Goal: Book appointment/travel/reservation

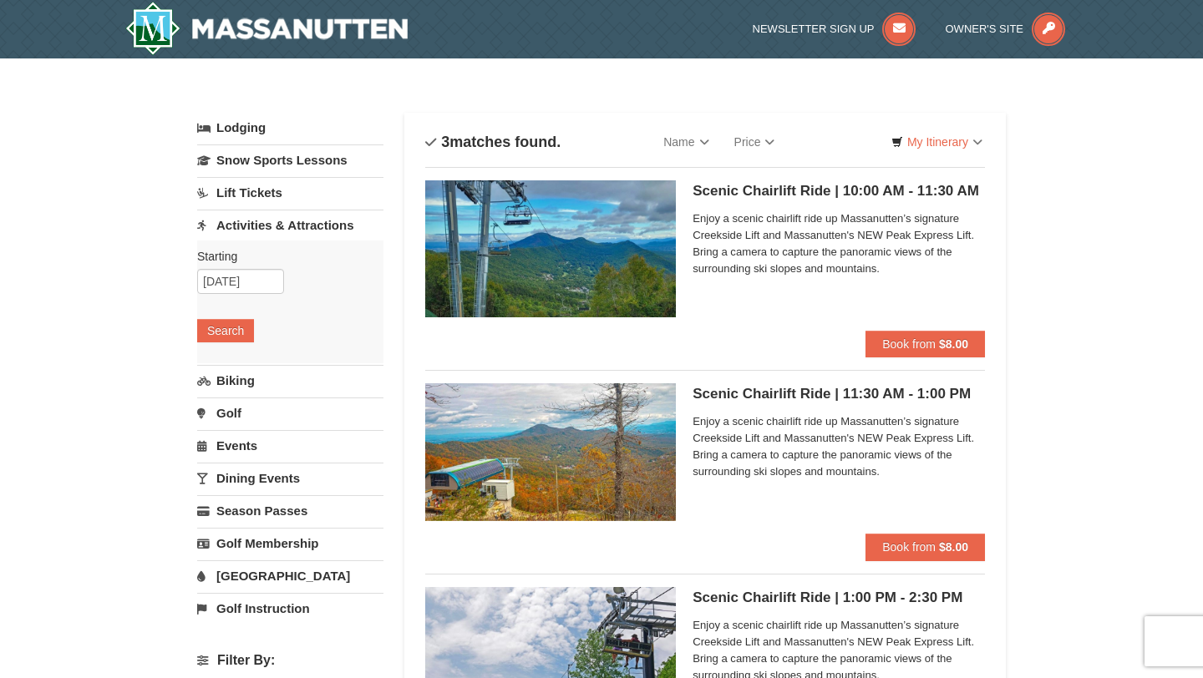
click at [650, 232] on img at bounding box center [550, 248] width 251 height 137
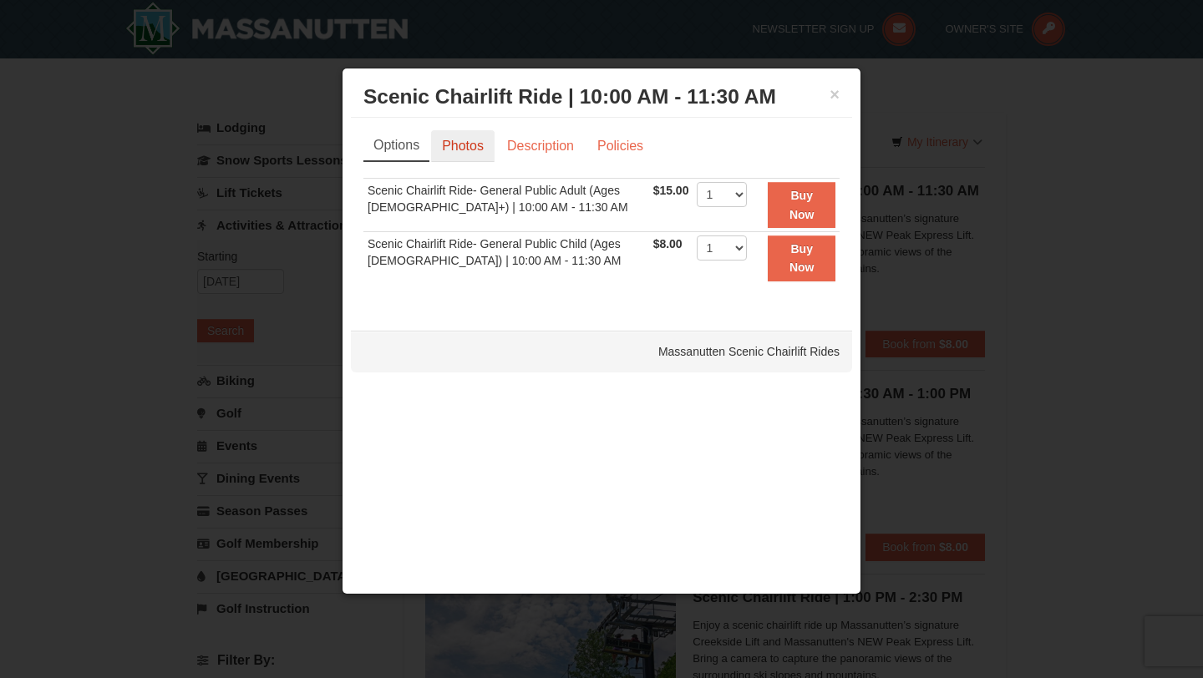
click at [465, 149] on link "Photos" at bounding box center [462, 146] width 63 height 32
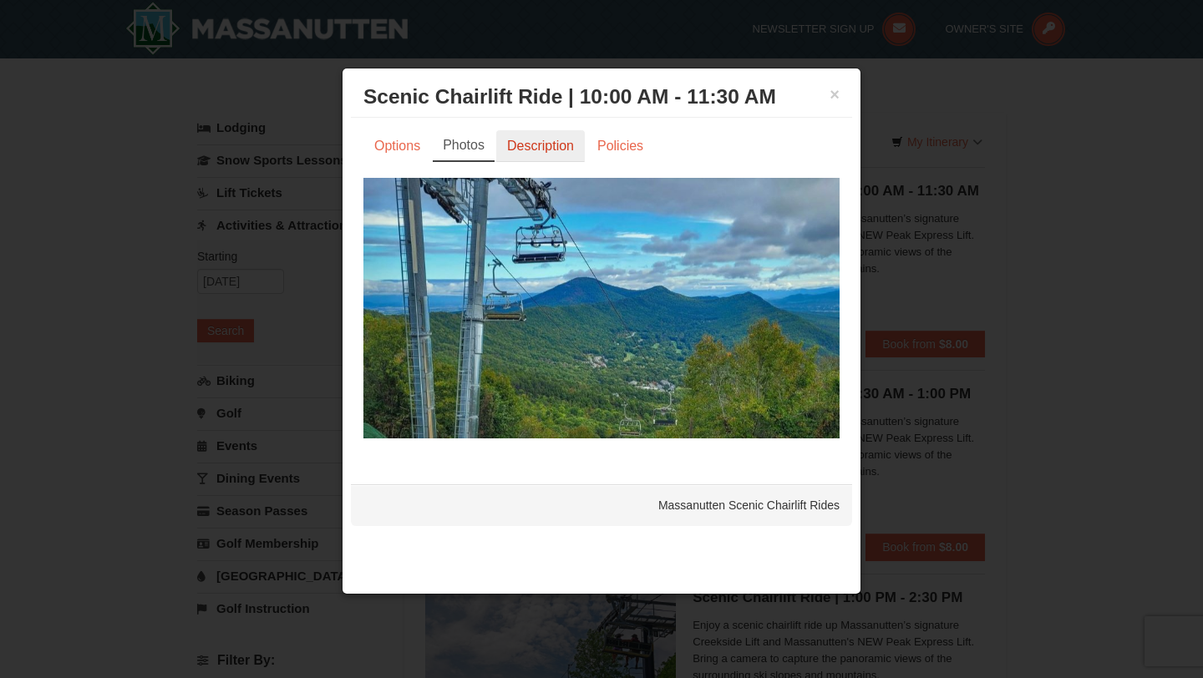
click at [519, 148] on link "Description" at bounding box center [540, 146] width 89 height 32
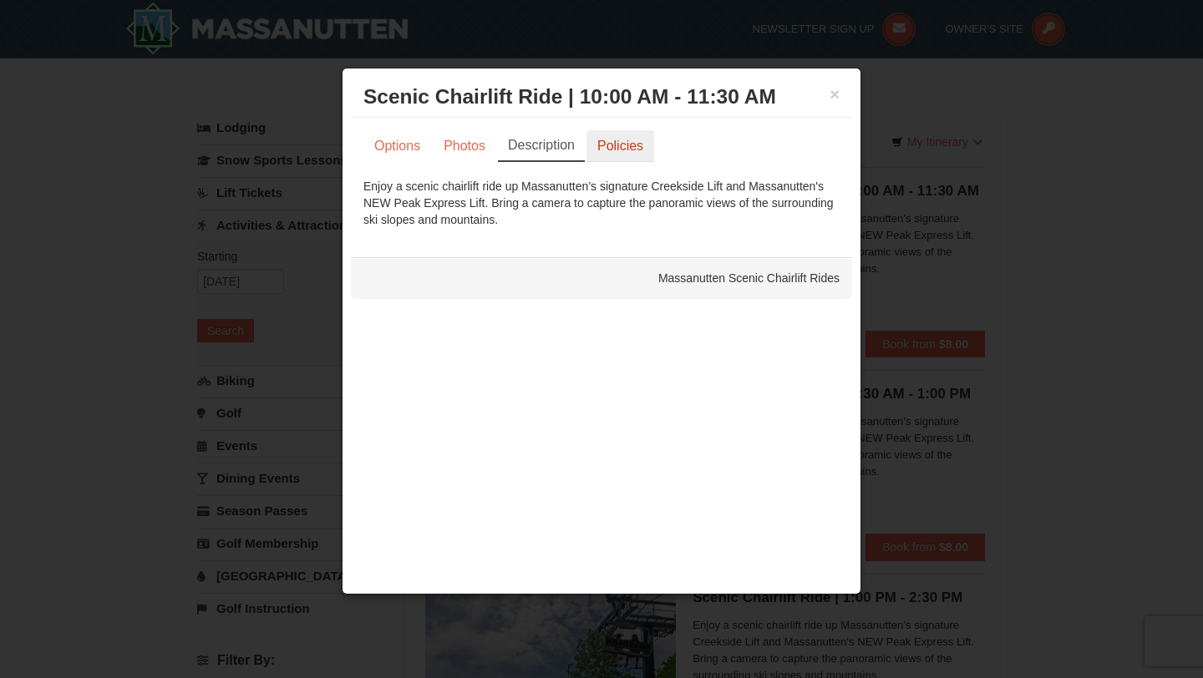
click at [604, 145] on link "Policies" at bounding box center [620, 146] width 68 height 32
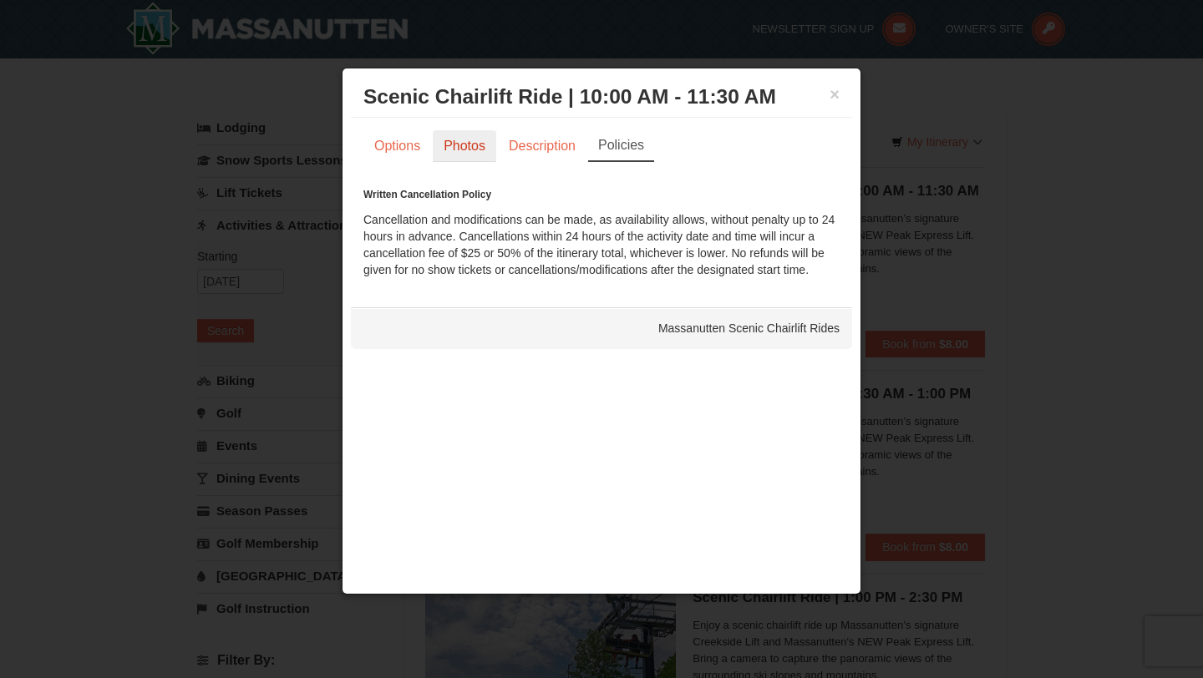
click at [476, 150] on link "Photos" at bounding box center [464, 146] width 63 height 32
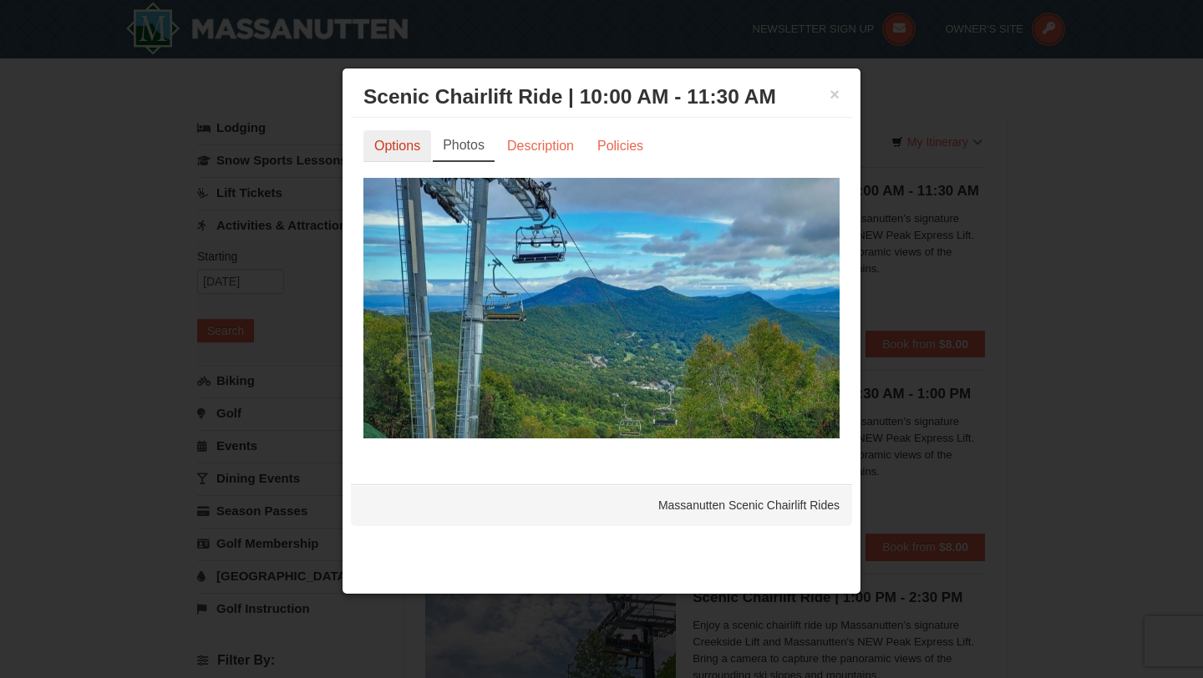
click at [413, 156] on link "Options" at bounding box center [397, 146] width 68 height 32
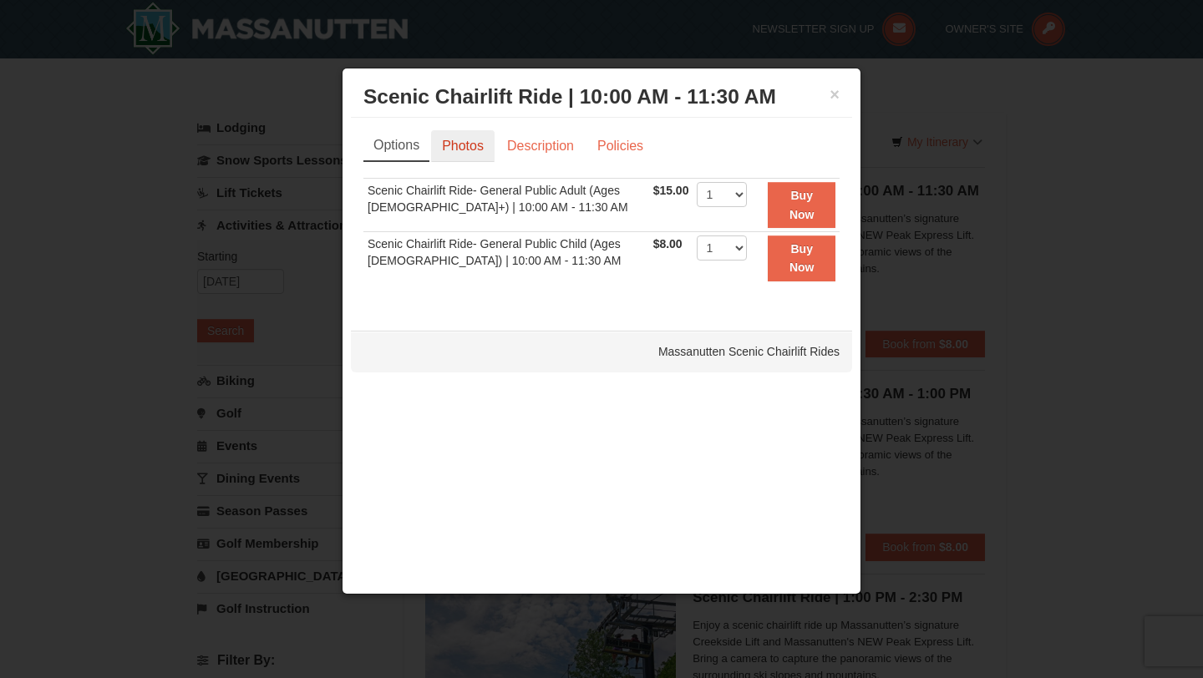
click at [483, 153] on link "Photos" at bounding box center [462, 146] width 63 height 32
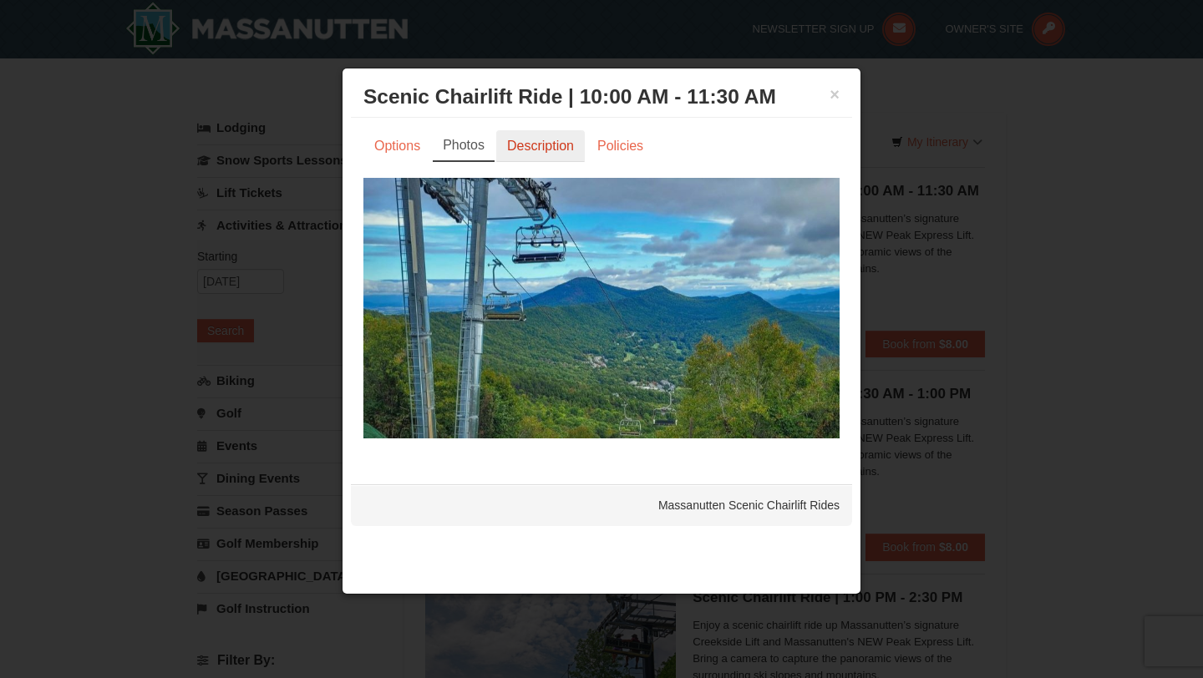
click at [529, 149] on link "Description" at bounding box center [540, 146] width 89 height 32
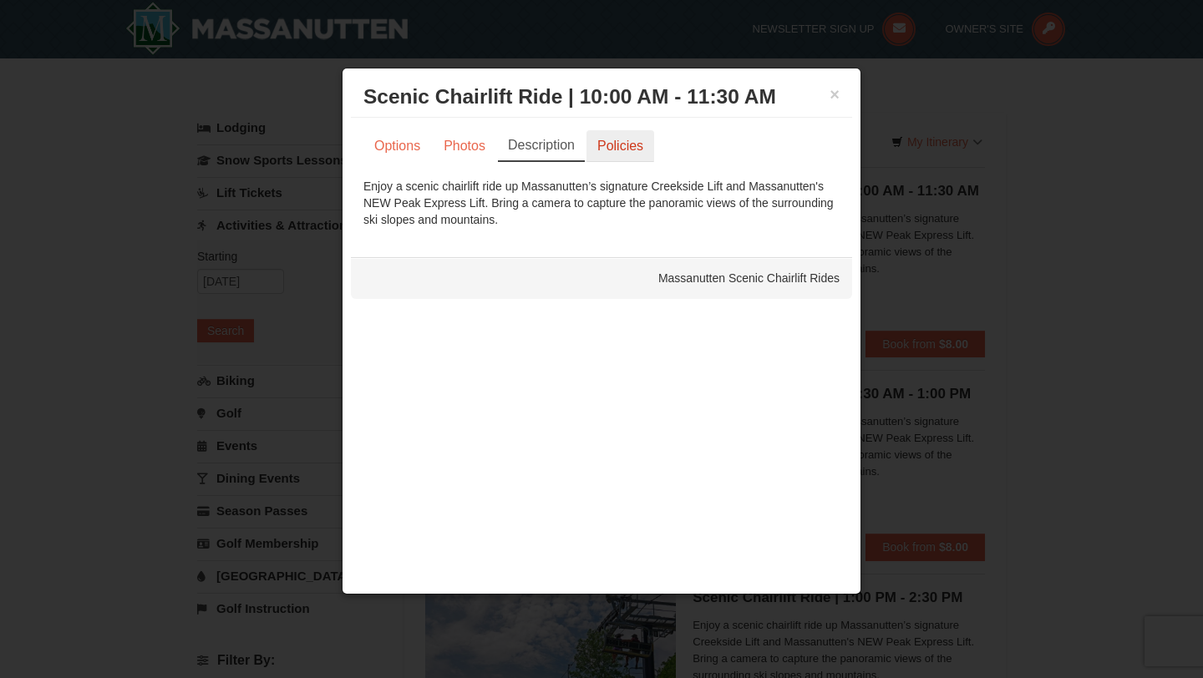
click at [632, 144] on link "Policies" at bounding box center [620, 146] width 68 height 32
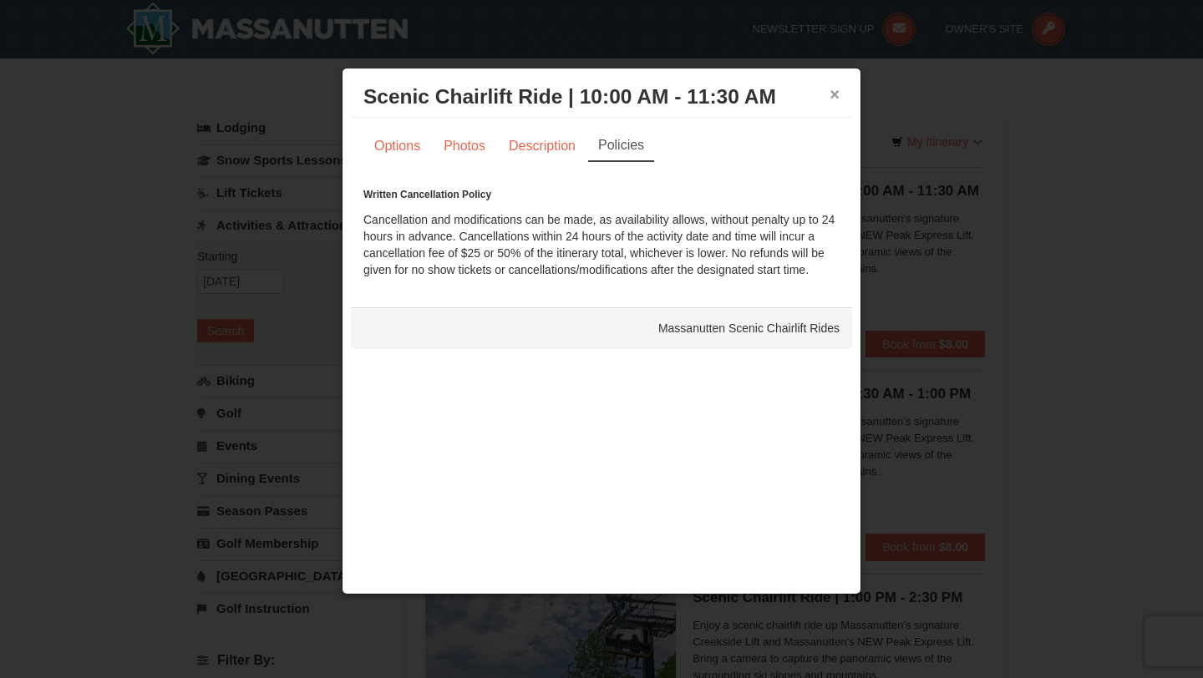
click at [831, 90] on button "×" at bounding box center [834, 94] width 10 height 17
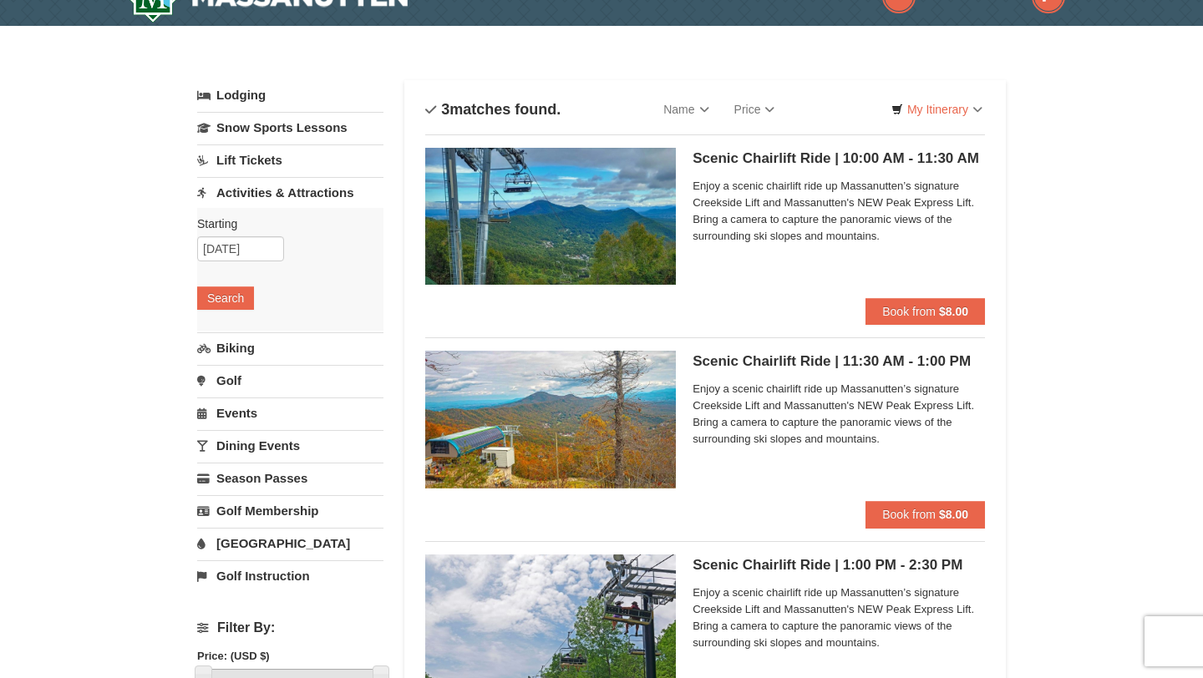
scroll to position [36, 0]
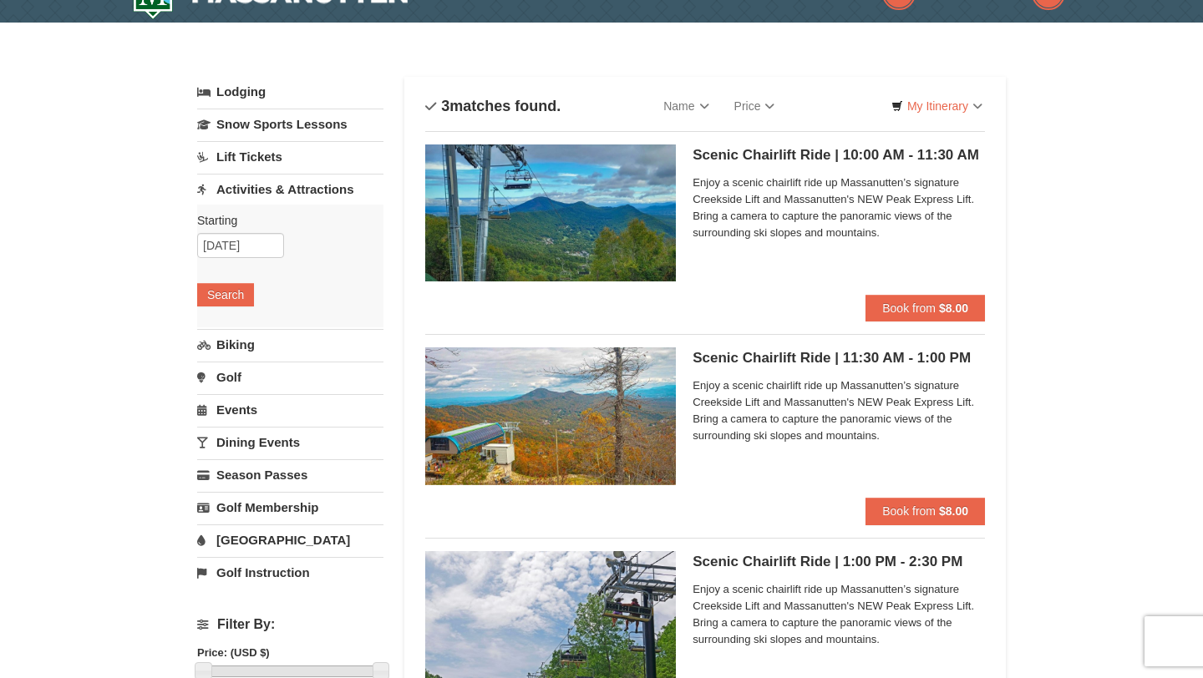
click at [600, 422] on img at bounding box center [550, 415] width 251 height 137
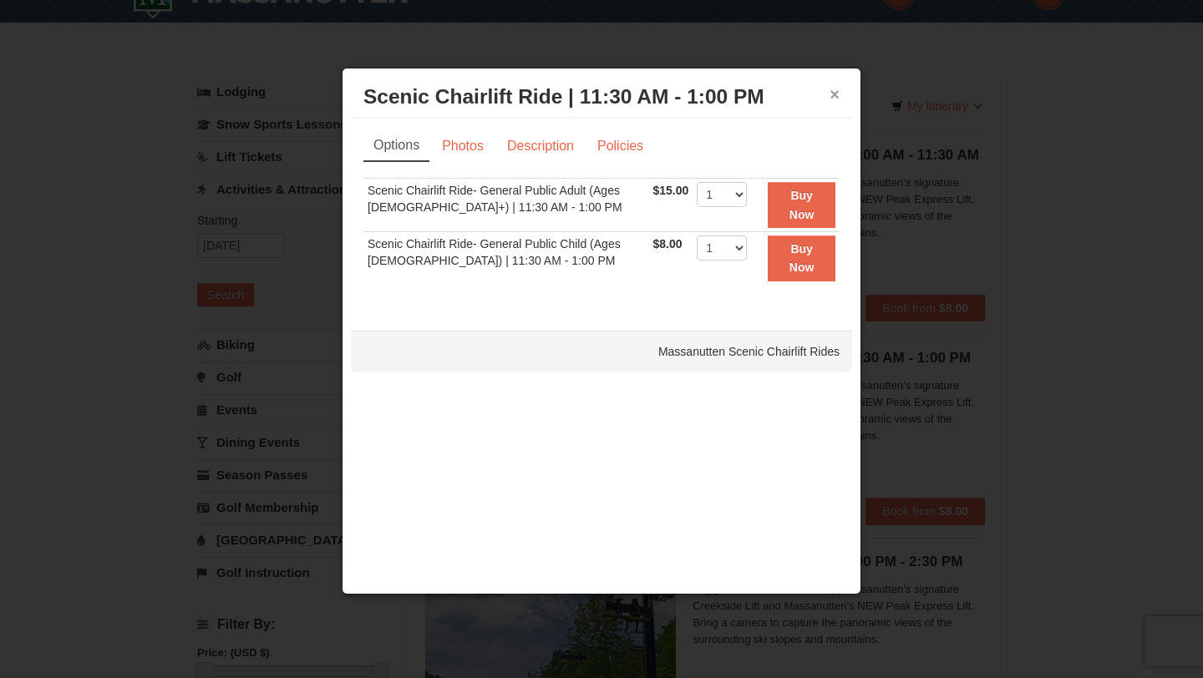
click at [835, 93] on button "×" at bounding box center [834, 94] width 10 height 17
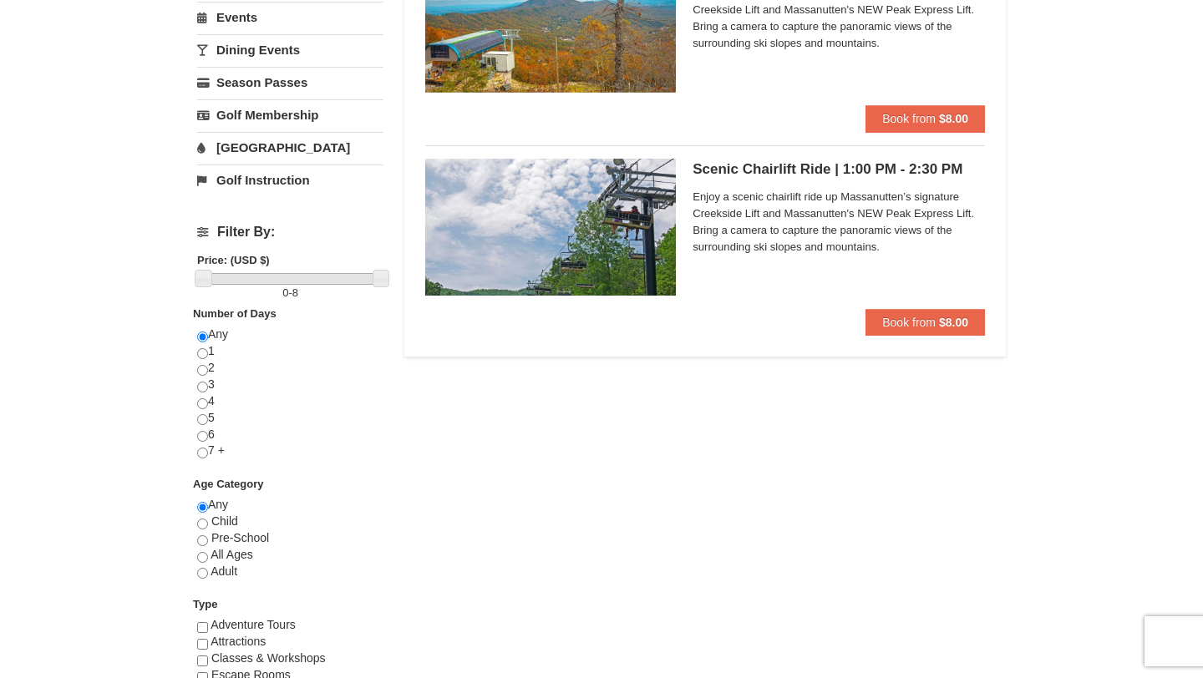
scroll to position [432, 0]
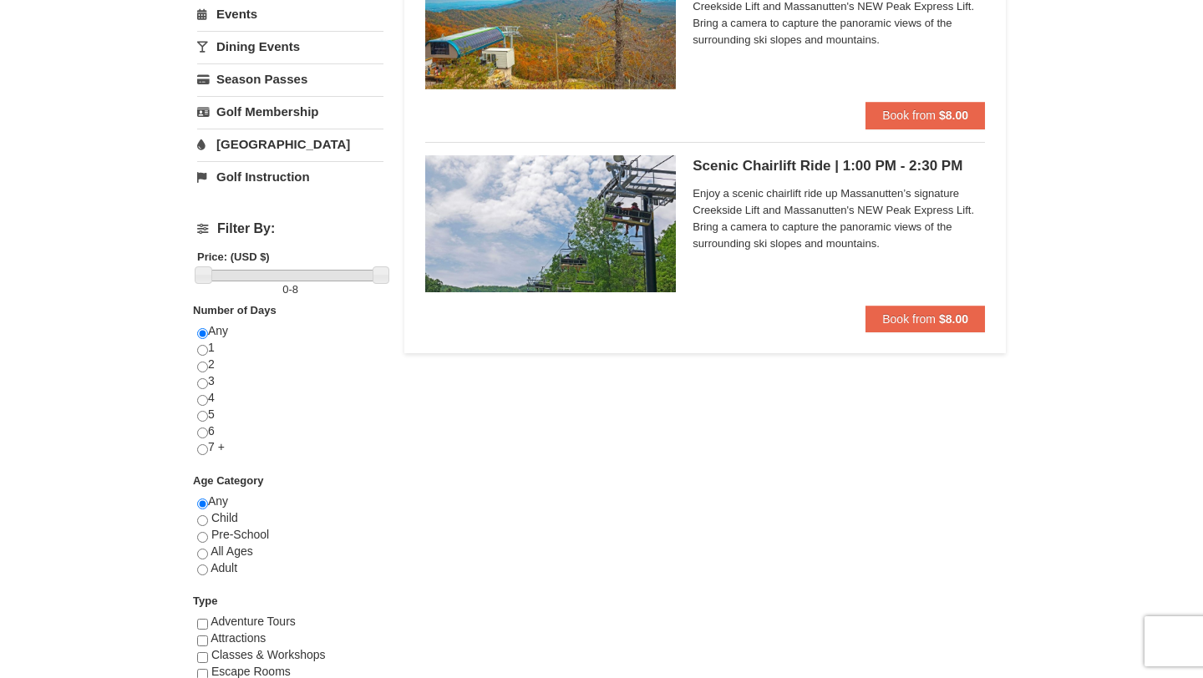
click at [550, 235] on img at bounding box center [550, 223] width 251 height 137
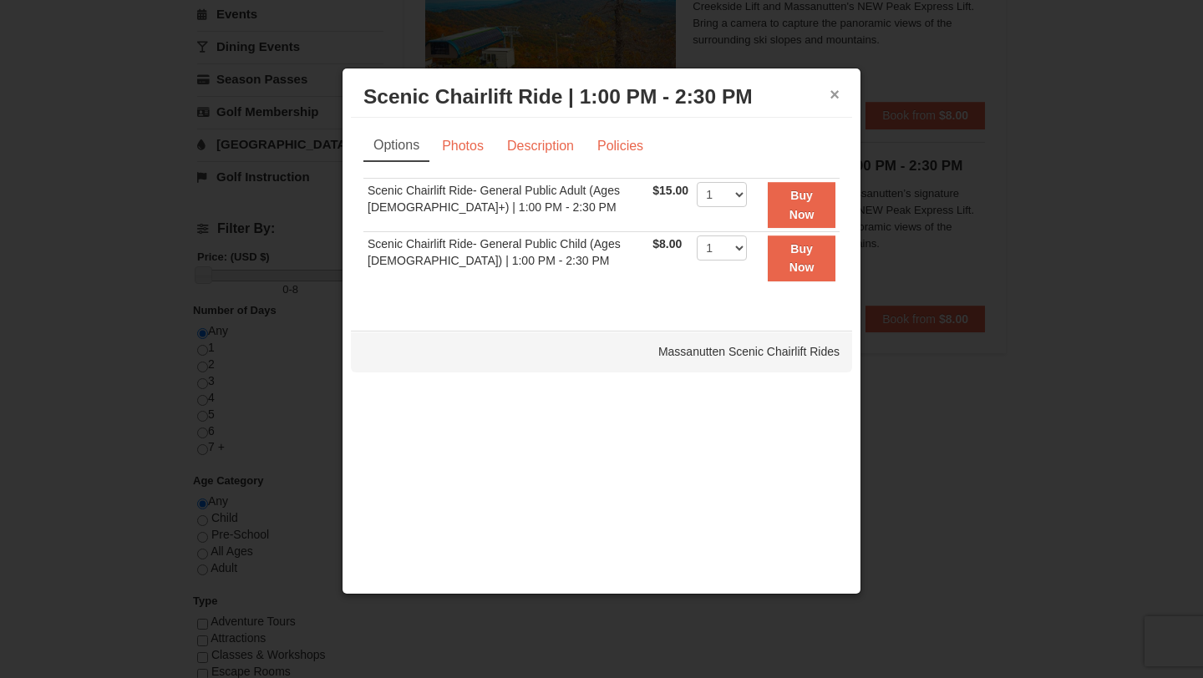
click at [837, 98] on button "×" at bounding box center [834, 94] width 10 height 17
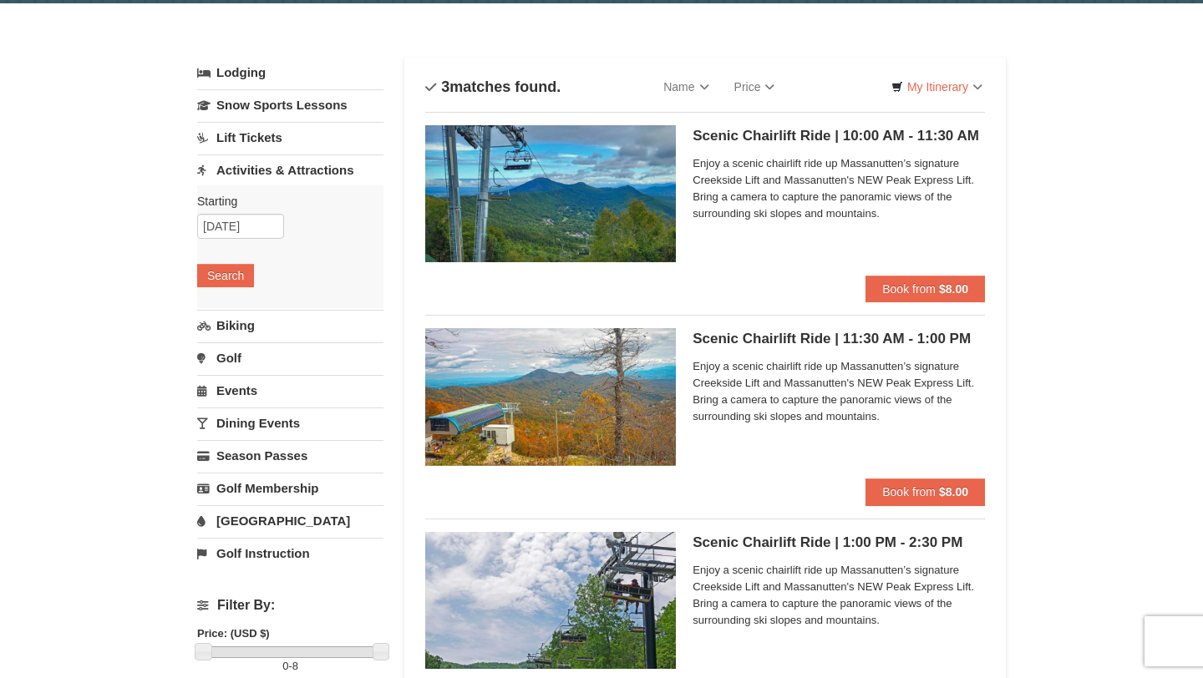
scroll to position [0, 0]
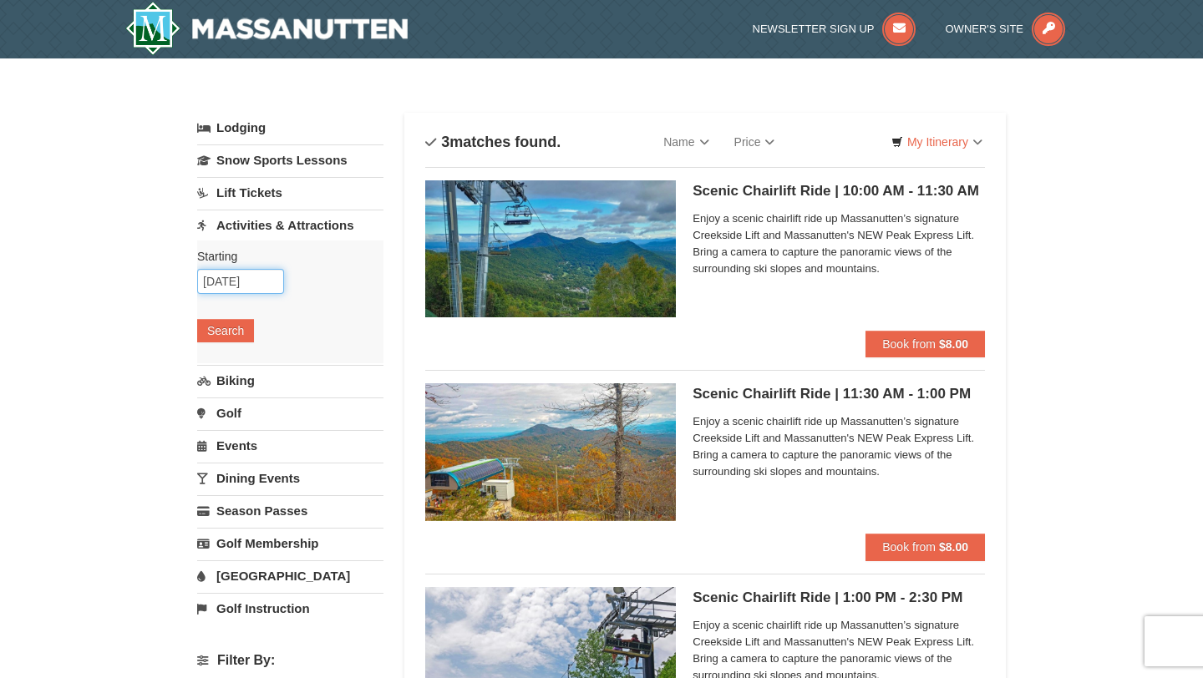
click at [236, 277] on input "[DATE]" at bounding box center [240, 281] width 87 height 25
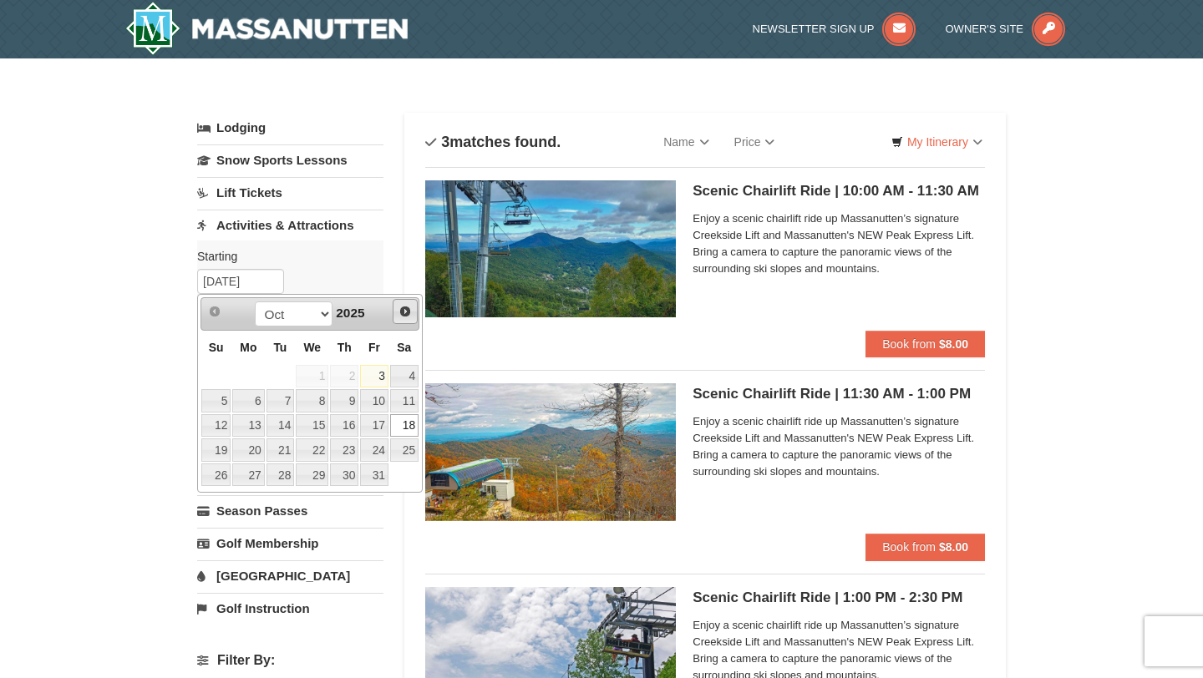
click at [403, 314] on span "Next" at bounding box center [404, 311] width 13 height 13
click at [400, 378] on link "1" at bounding box center [404, 376] width 28 height 23
type input "11/01/2025"
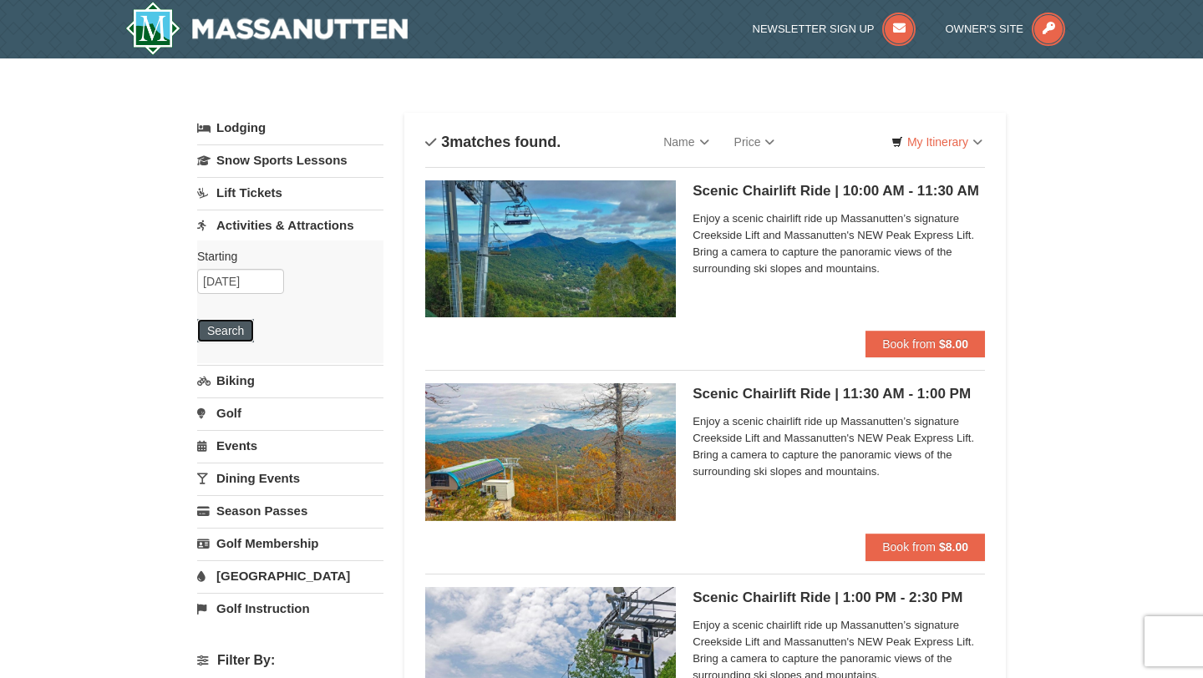
click at [217, 332] on button "Search" at bounding box center [225, 330] width 57 height 23
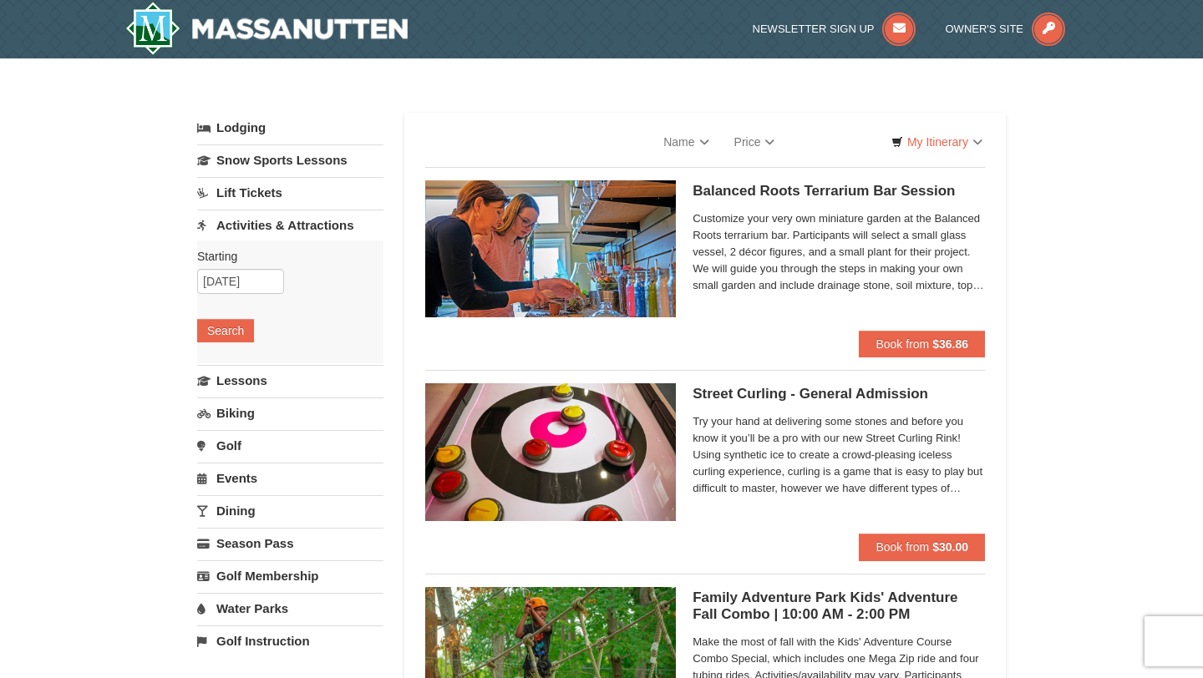
select select "10"
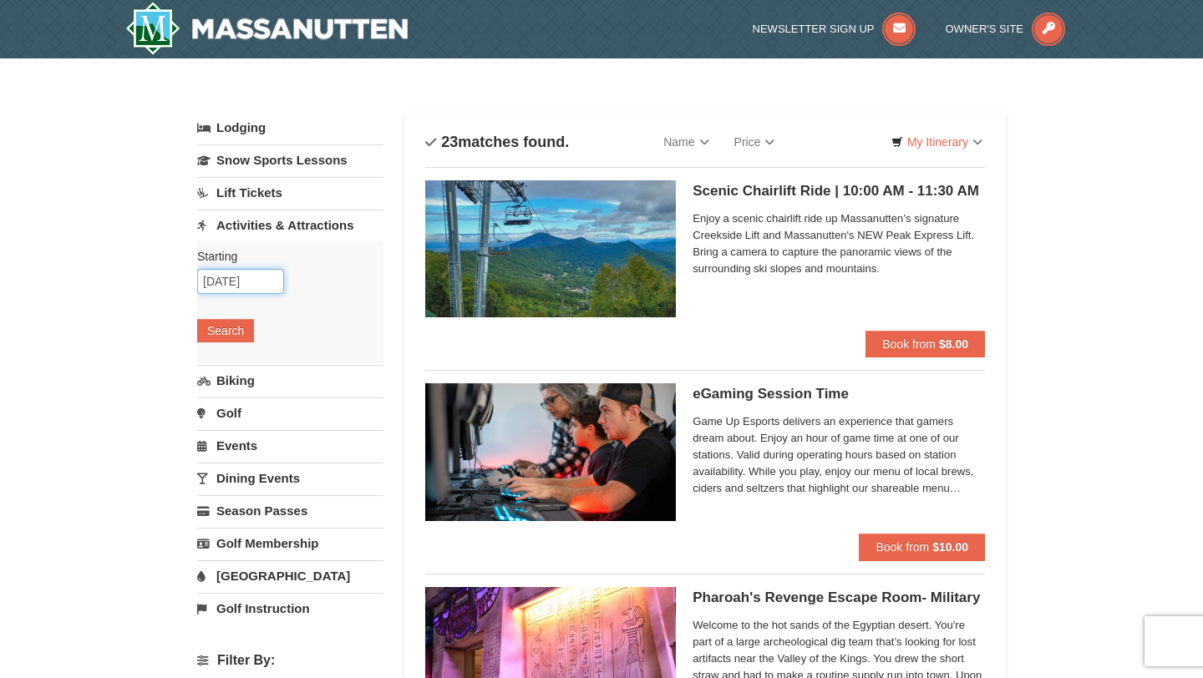
click at [270, 278] on input "11/01/2025" at bounding box center [240, 281] width 87 height 25
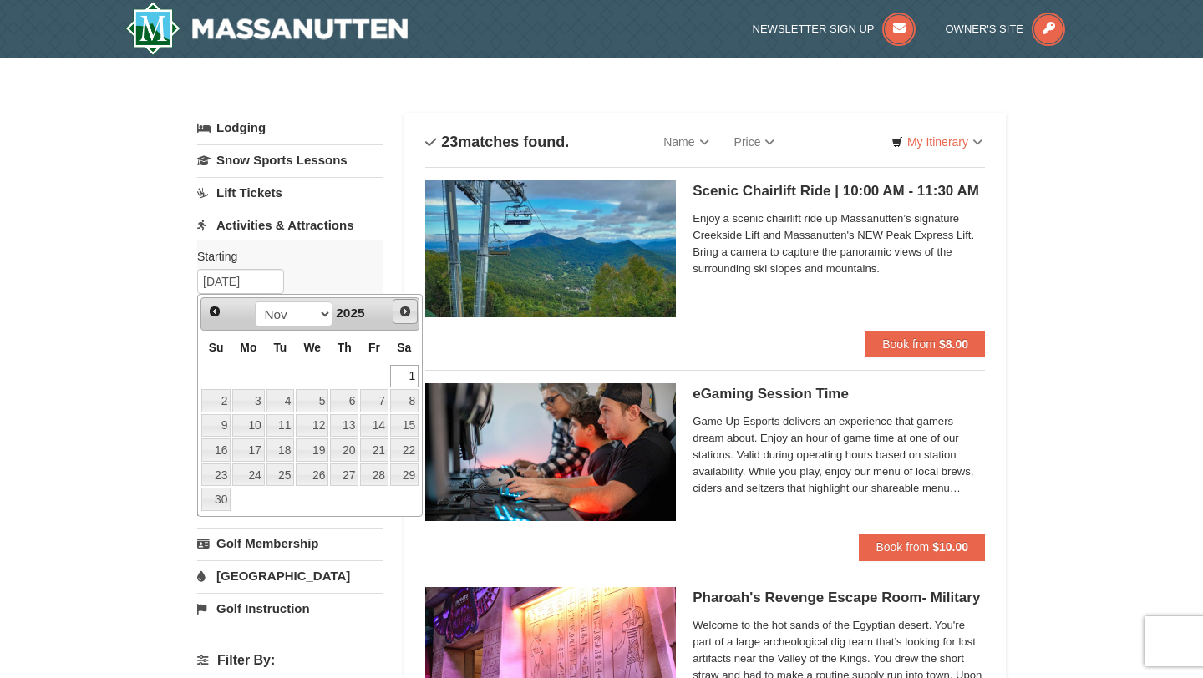
click at [404, 306] on span "Next" at bounding box center [404, 311] width 13 height 13
click at [206, 309] on link "Prev" at bounding box center [214, 311] width 25 height 25
click at [220, 403] on link "2" at bounding box center [215, 400] width 29 height 23
type input "[DATE]"
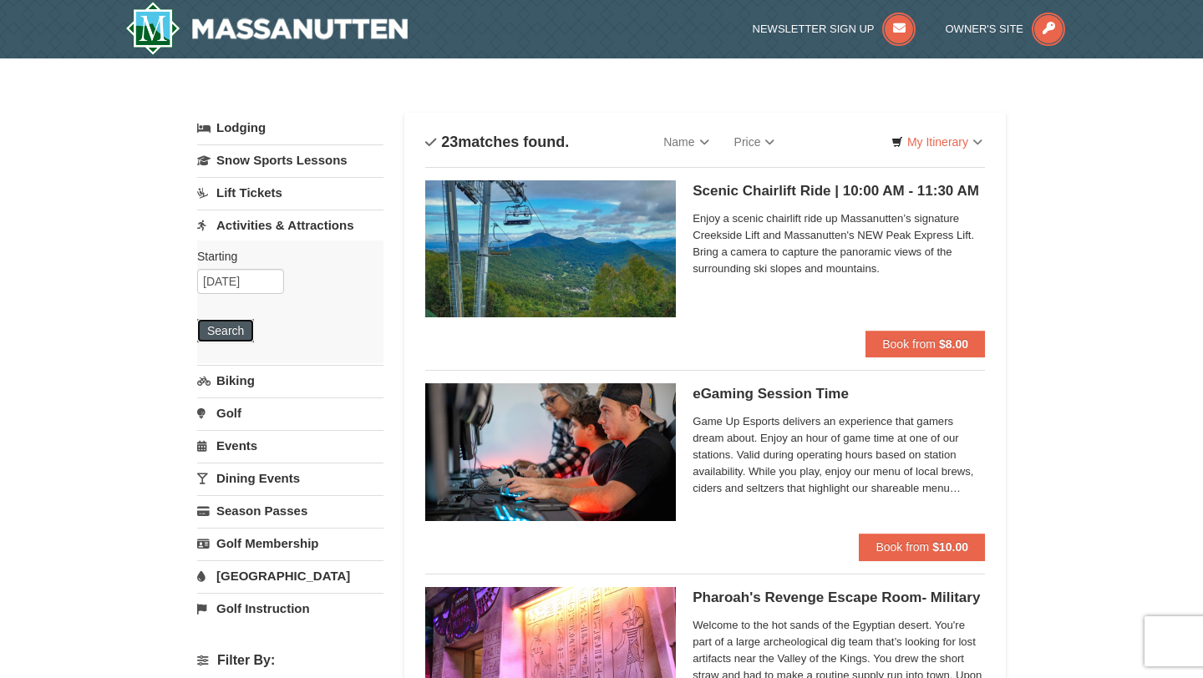
click at [229, 327] on button "Search" at bounding box center [225, 330] width 57 height 23
click at [238, 280] on input "[DATE]" at bounding box center [240, 281] width 87 height 25
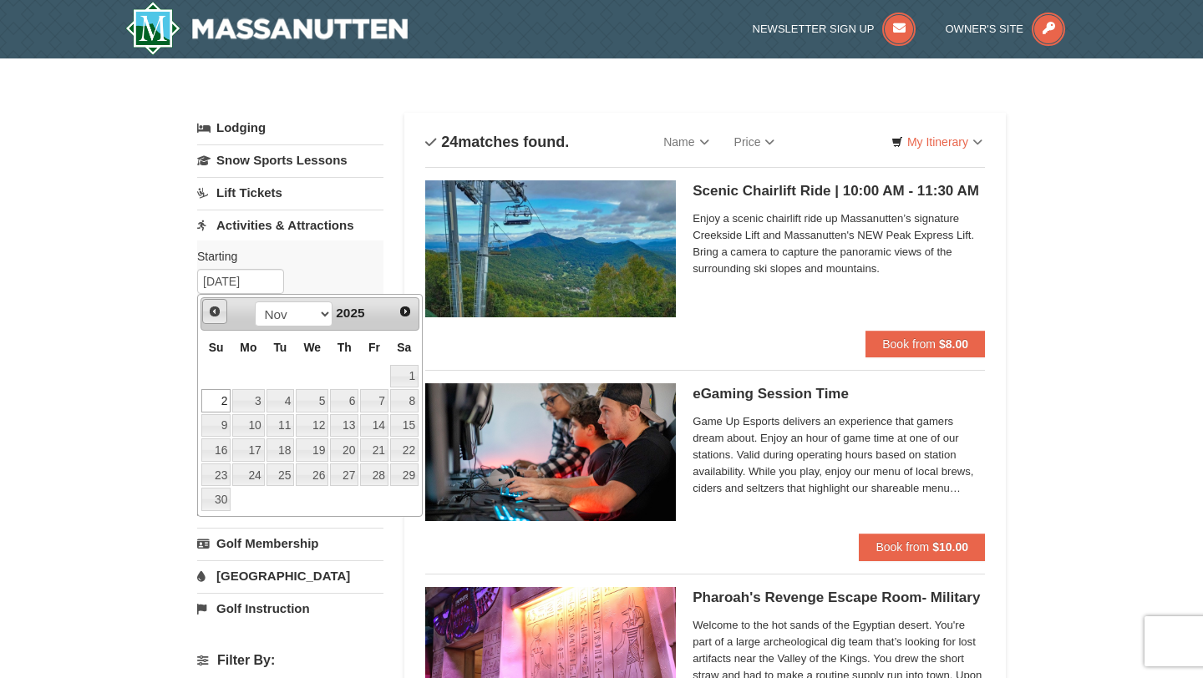
click at [209, 314] on span "Prev" at bounding box center [214, 311] width 13 height 13
click at [401, 423] on link "18" at bounding box center [404, 425] width 28 height 23
type input "[DATE]"
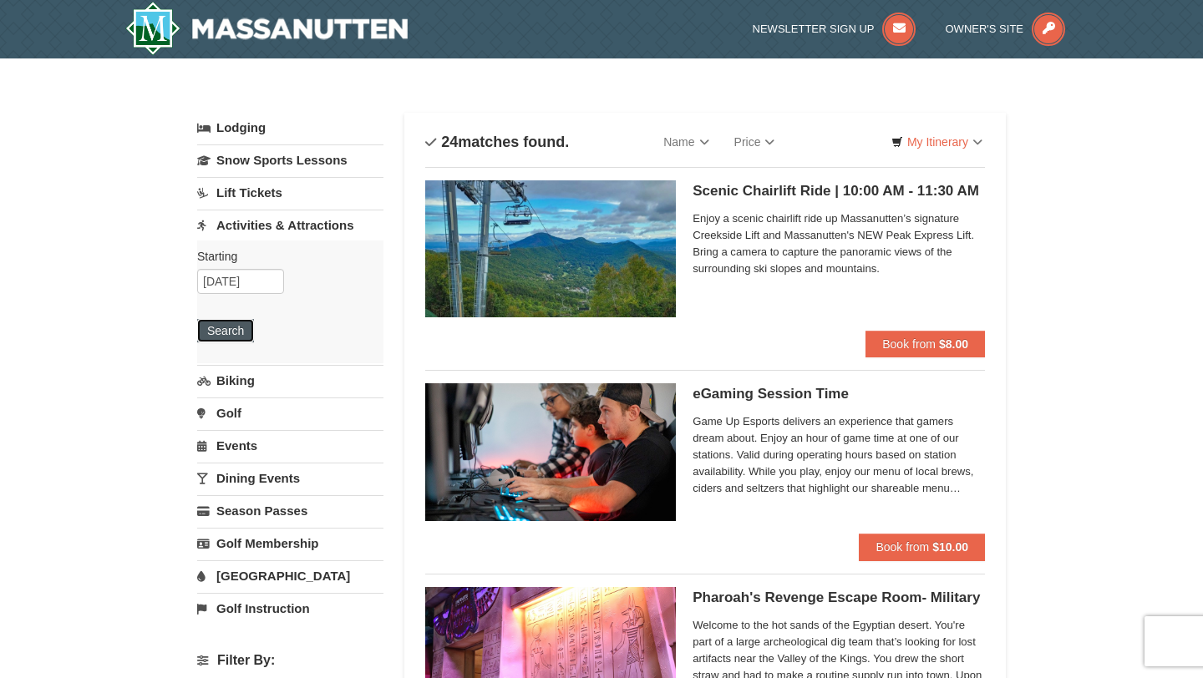
click at [235, 332] on button "Search" at bounding box center [225, 330] width 57 height 23
